Goal: Navigation & Orientation: Find specific page/section

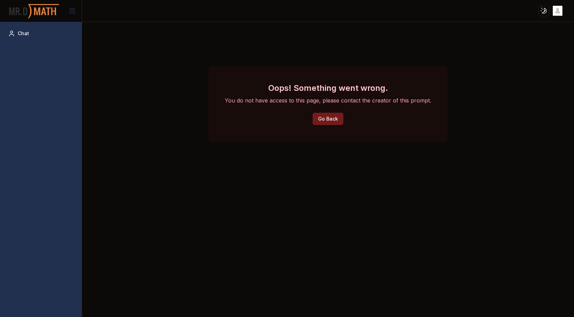
click at [325, 120] on button "Go Back" at bounding box center [328, 119] width 31 height 12
click at [62, 7] on link at bounding box center [34, 11] width 57 height 24
click at [71, 11] on icon at bounding box center [72, 11] width 8 height 8
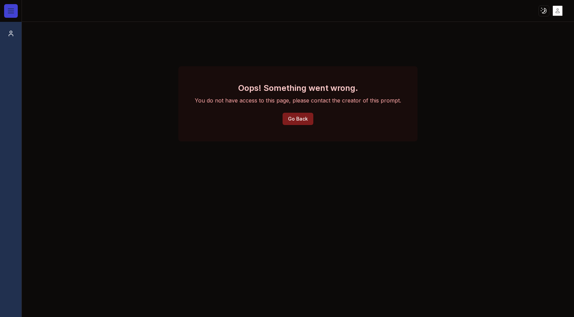
click at [6, 17] on button at bounding box center [11, 11] width 14 height 14
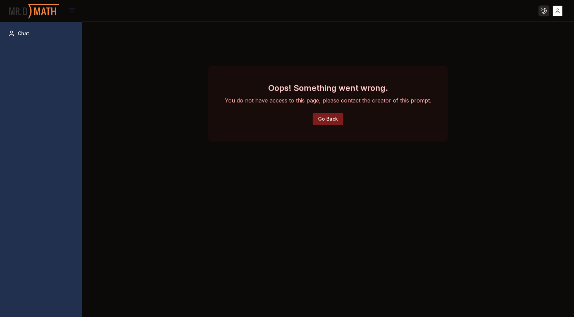
click at [544, 14] on html "Toggle theme Toggle user menu Chat Oops! Something went wrong. You do not have …" at bounding box center [287, 158] width 574 height 317
click at [23, 32] on span "Chat" at bounding box center [23, 33] width 11 height 7
click at [74, 6] on button at bounding box center [72, 11] width 14 height 14
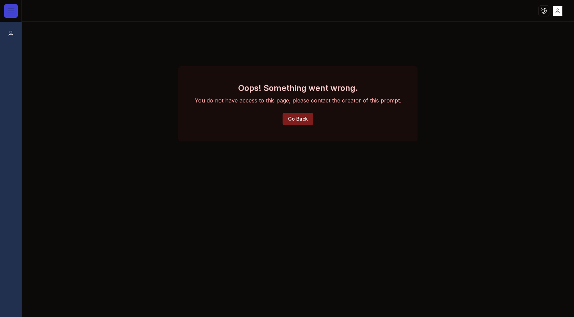
click at [13, 13] on line at bounding box center [10, 13] width 5 height 0
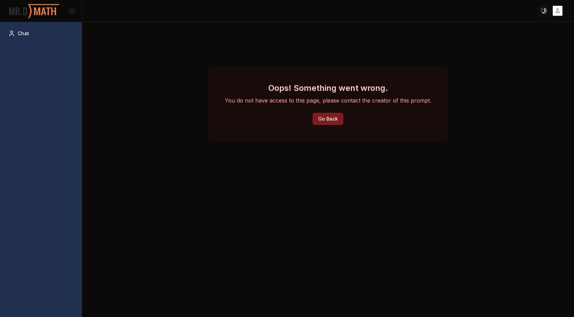
click at [558, 12] on html "Toggle theme Toggle user menu Chat Oops! Something went wrong. You do not have …" at bounding box center [287, 158] width 574 height 317
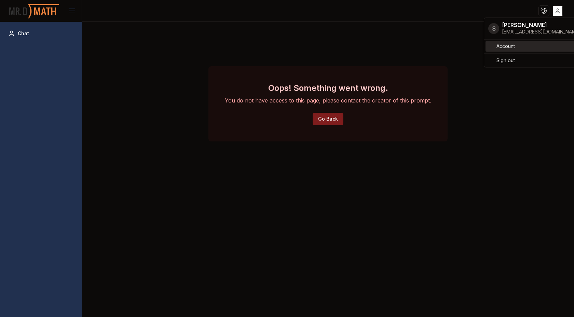
click at [502, 49] on span "Account" at bounding box center [506, 46] width 18 height 7
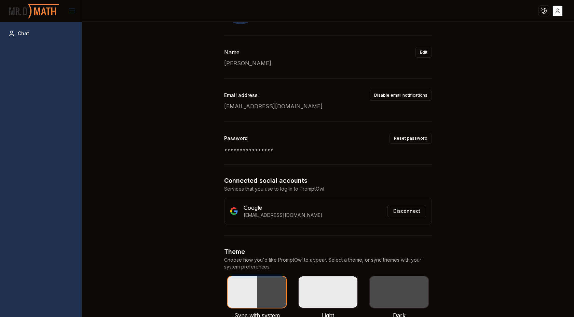
scroll to position [90, 0]
